Goal: Task Accomplishment & Management: Manage account settings

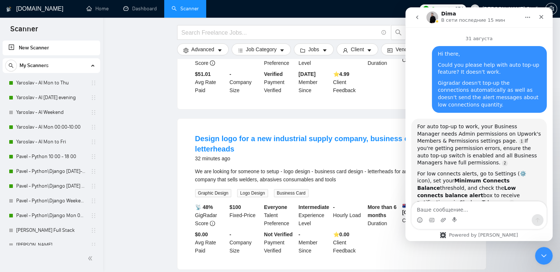
scroll to position [1, 0]
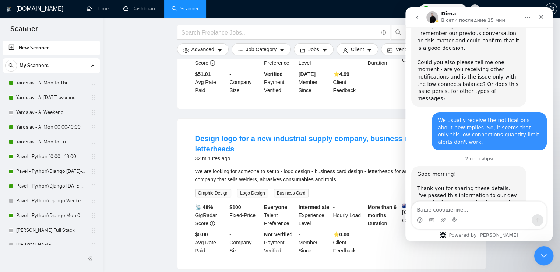
click at [541, 257] on icon "Закрыть службу сообщений Intercom" at bounding box center [542, 254] width 9 height 9
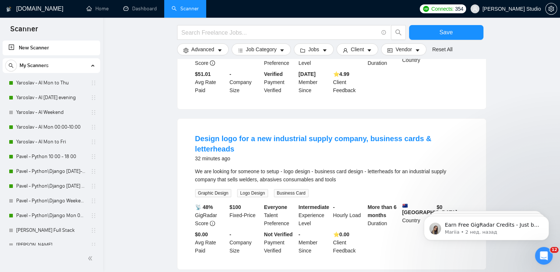
scroll to position [777, 0]
click at [48, 82] on link "Yaroslav - AI Mon to Thu" at bounding box center [51, 82] width 70 height 15
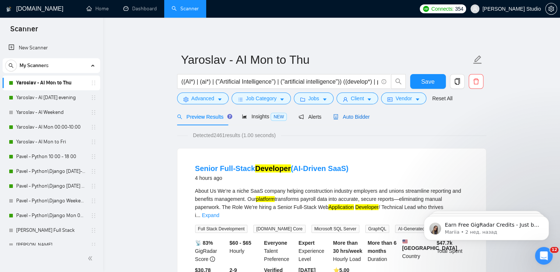
click at [356, 115] on span "Auto Bidder" at bounding box center [351, 117] width 36 height 6
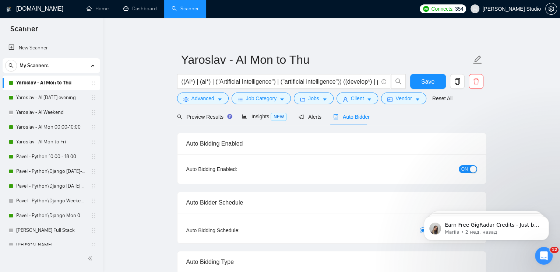
radio input "false"
radio input "true"
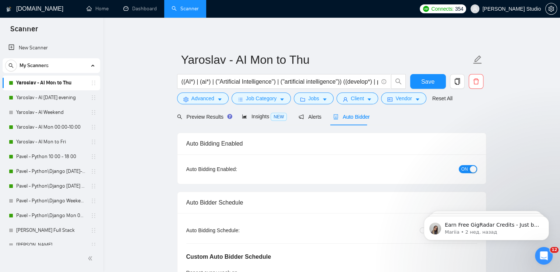
scroll to position [110, 0]
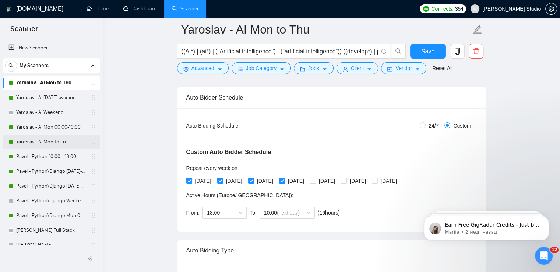
click at [37, 140] on link "Yaroslav - AI Mon to Fri" at bounding box center [51, 141] width 70 height 15
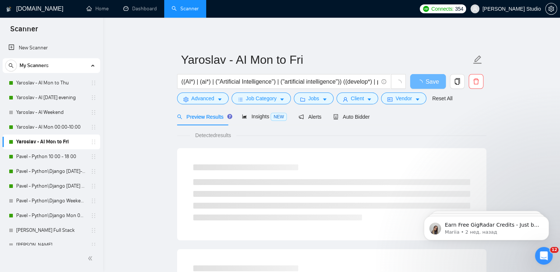
scroll to position [796, 0]
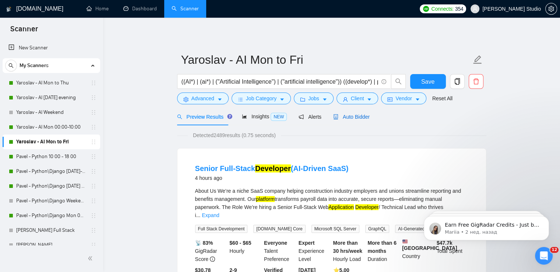
click at [359, 119] on span "Auto Bidder" at bounding box center [351, 117] width 36 height 6
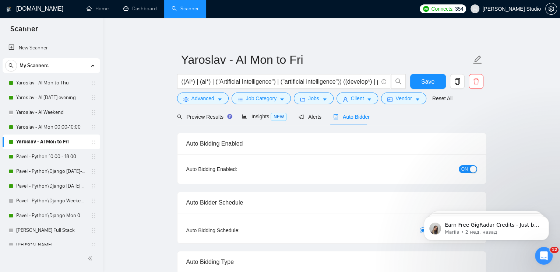
click at [464, 168] on span "ON" at bounding box center [464, 169] width 7 height 8
click at [429, 82] on span "Save" at bounding box center [427, 81] width 13 height 9
click at [45, 113] on link "Yaroslav - AI Weekend" at bounding box center [51, 112] width 70 height 15
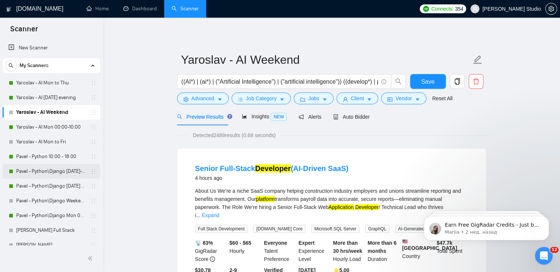
click at [60, 171] on link "Pavel - Python\Django [DATE]-[DATE] 18:00 - 10:00" at bounding box center [51, 171] width 70 height 15
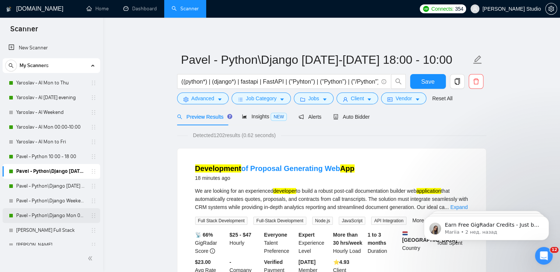
click at [49, 214] on link "Pavel - Python\Django Mon 00:00 - 10:00" at bounding box center [51, 215] width 70 height 15
